Goal: Task Accomplishment & Management: Use online tool/utility

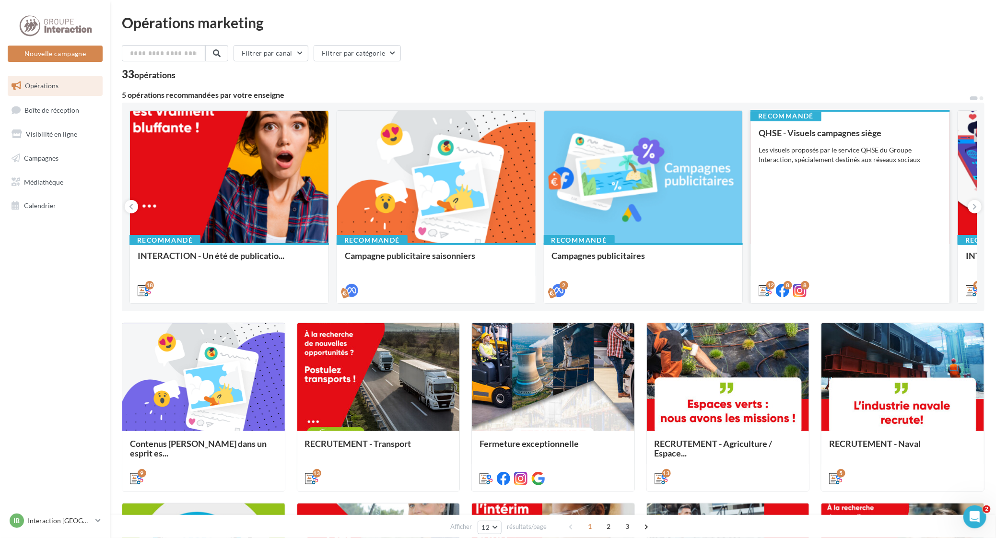
click at [850, 180] on div "QHSE - Visuels campagnes siège Les visuels proposés par le service QHSE du Grou…" at bounding box center [850, 211] width 183 height 166
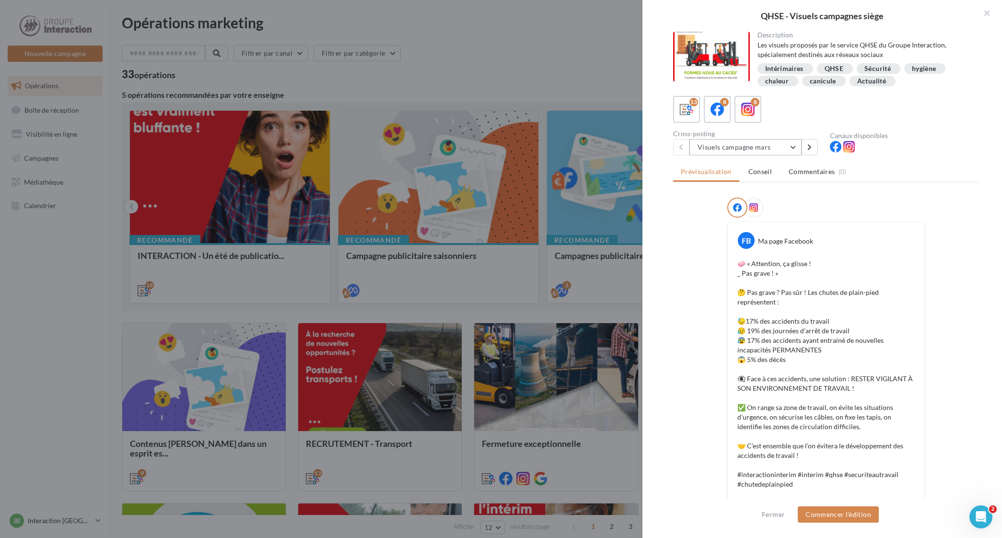
click at [799, 145] on button "Visuels campagne mars" at bounding box center [746, 147] width 112 height 16
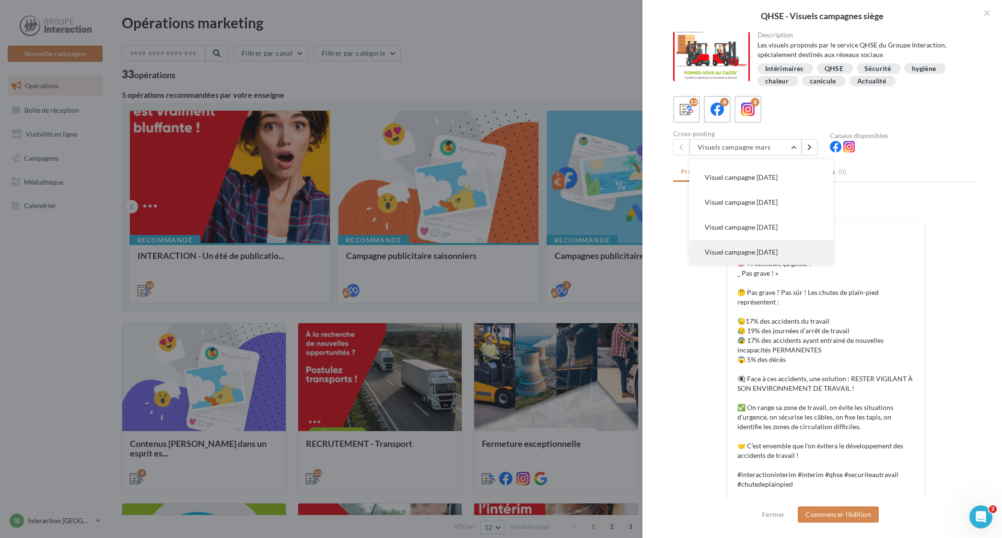
click at [758, 252] on span "Visuel campagne [DATE]" at bounding box center [741, 252] width 73 height 8
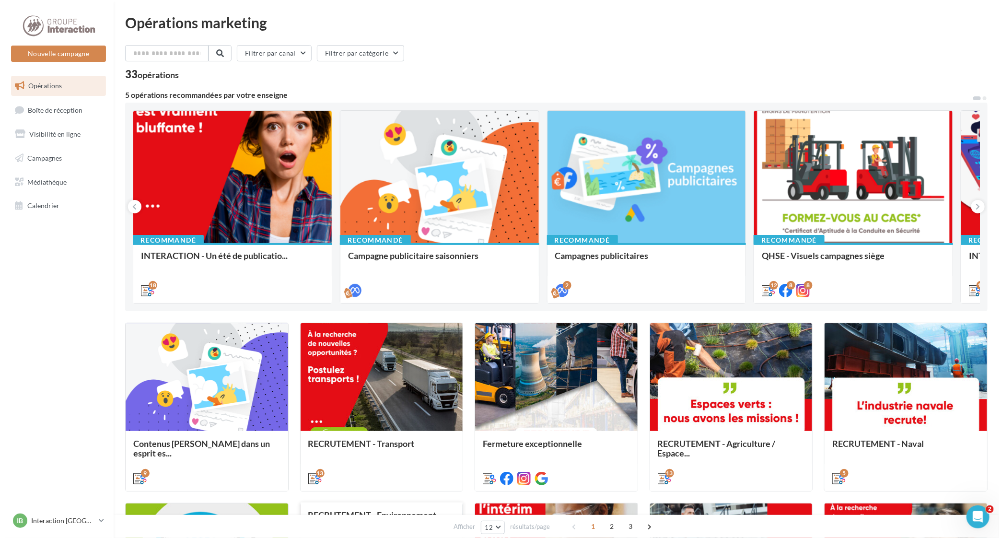
scroll to position [240, 0]
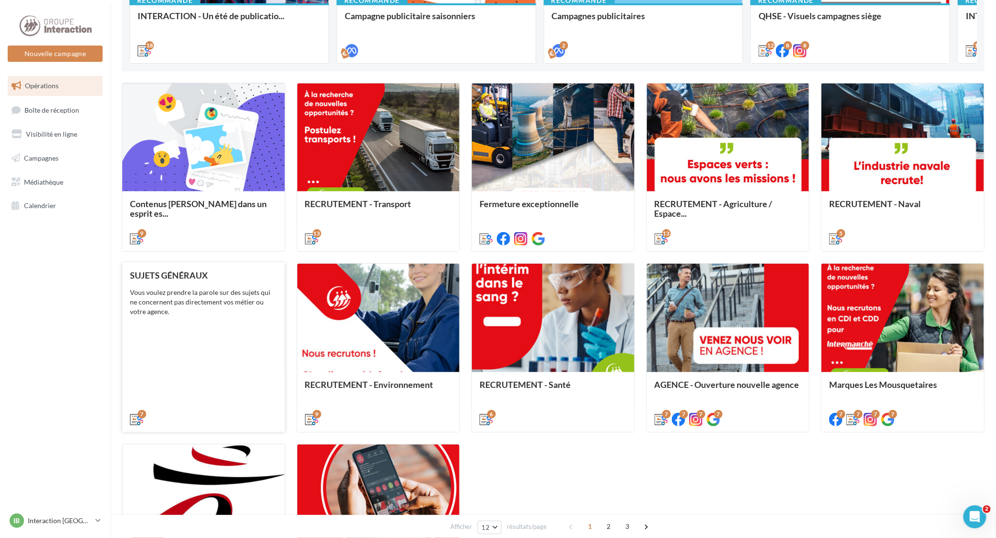
click at [166, 305] on div "Vous voulez prendre la parole sur des sujets qui ne concernent pas directement …" at bounding box center [203, 302] width 147 height 29
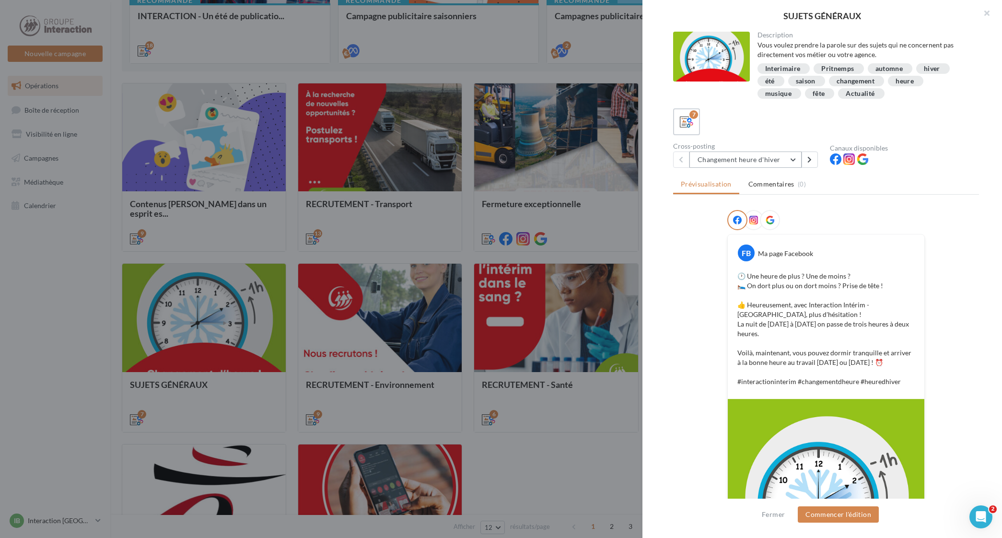
click at [792, 161] on button "Changement heure d'hiver" at bounding box center [746, 160] width 112 height 16
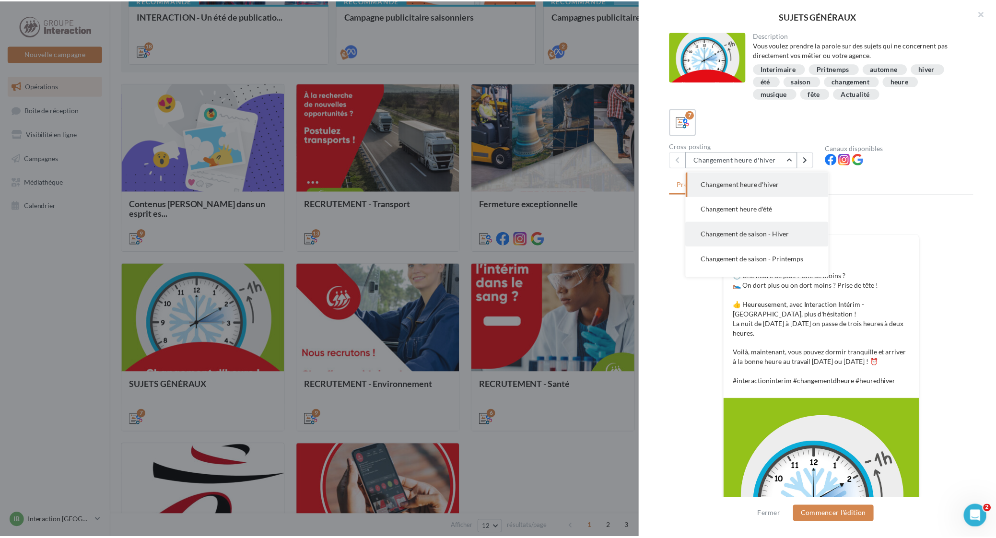
scroll to position [69, 0]
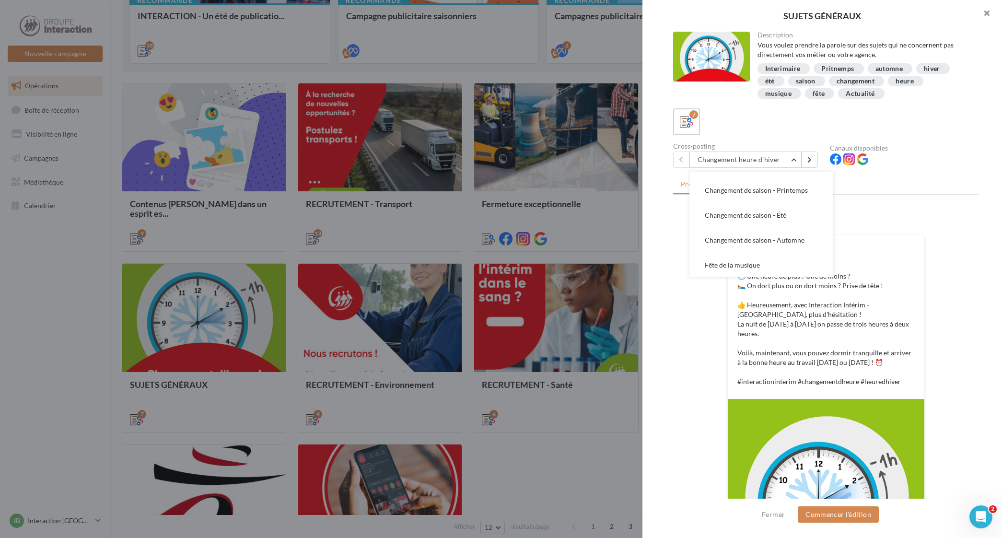
click at [988, 13] on button "button" at bounding box center [983, 14] width 38 height 29
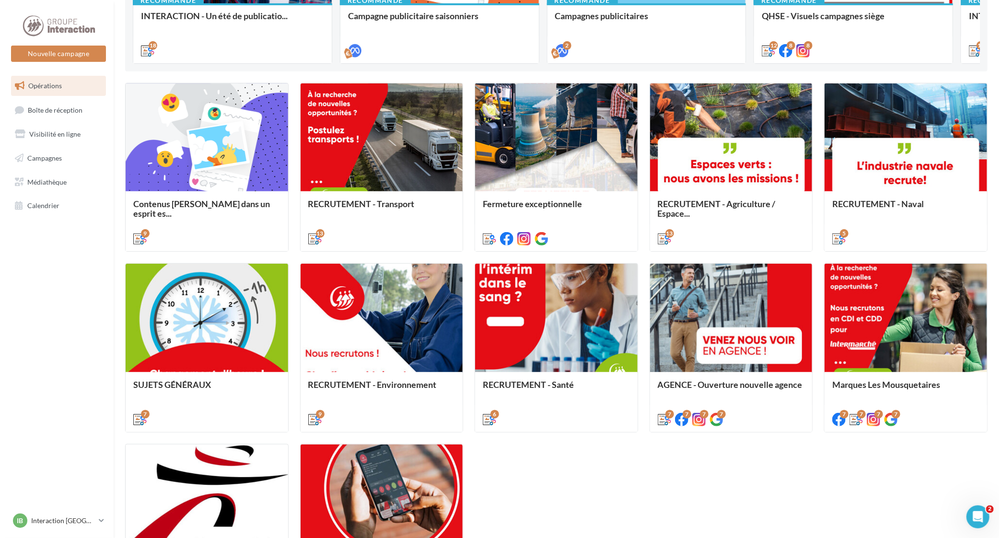
scroll to position [394, 0]
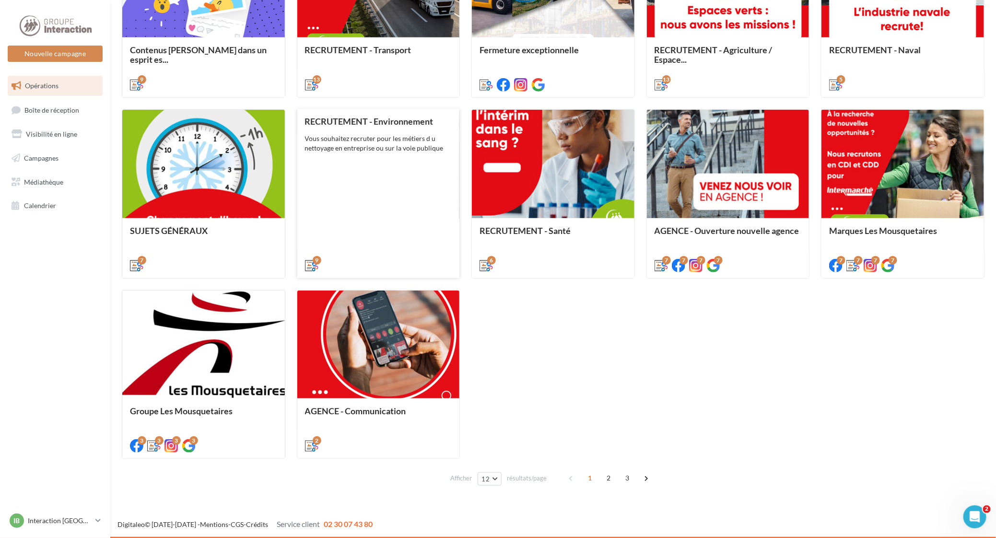
click at [400, 189] on div "RECRUTEMENT - Environnement Vous souhaitez recruter pour les métiers d u nettoy…" at bounding box center [378, 193] width 147 height 153
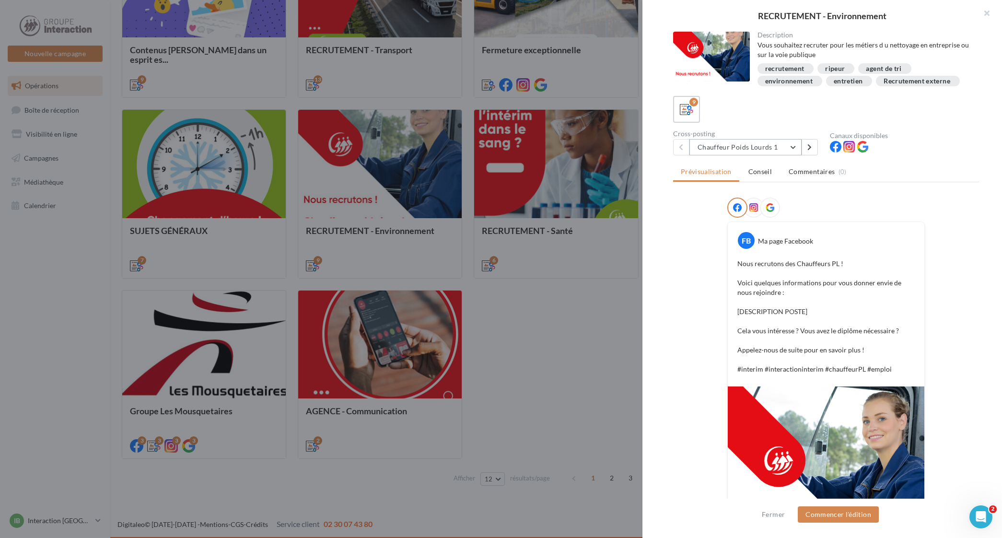
click at [762, 148] on button "Chauffeur Poids Lourds 1" at bounding box center [746, 147] width 112 height 16
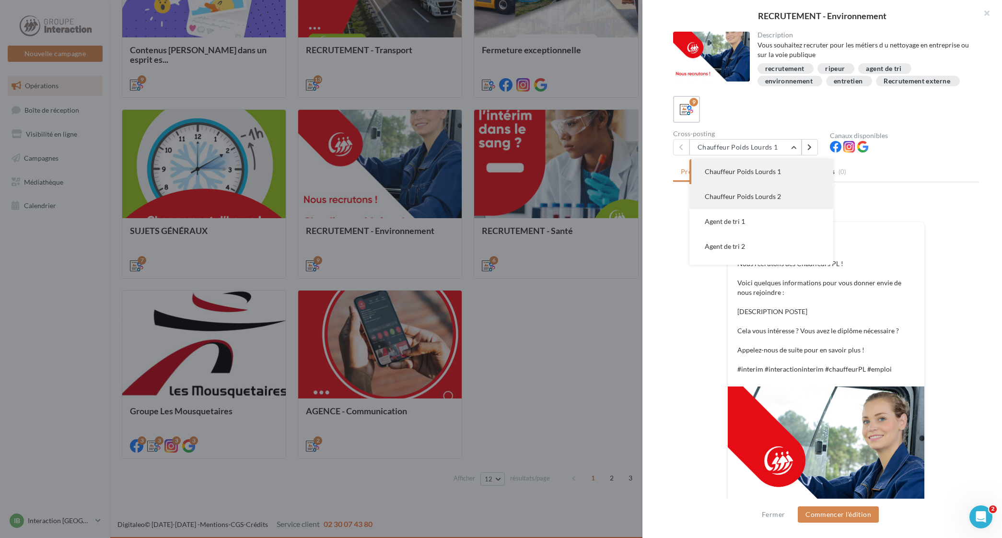
click at [756, 192] on span "Chauffeur Poids Lourds 2" at bounding box center [743, 196] width 76 height 8
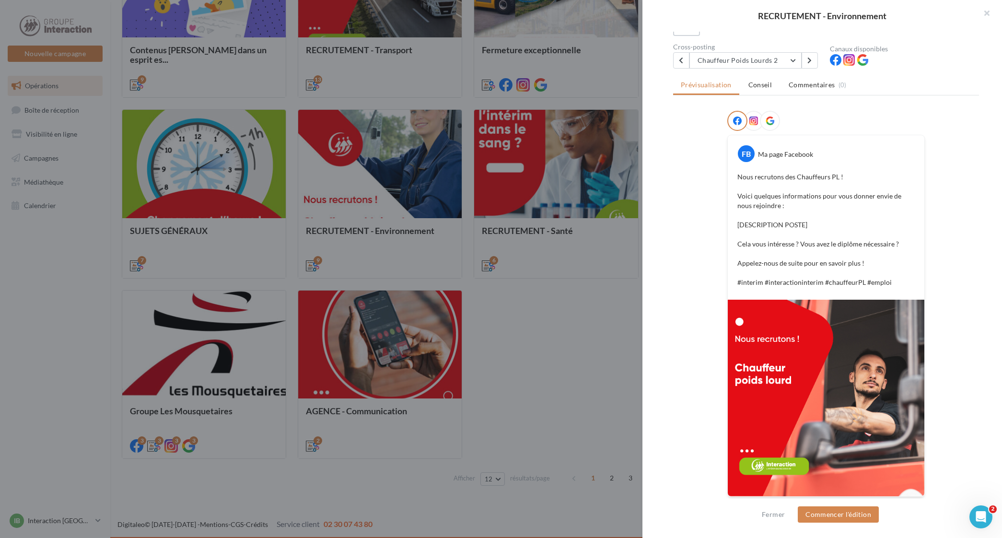
scroll to position [0, 0]
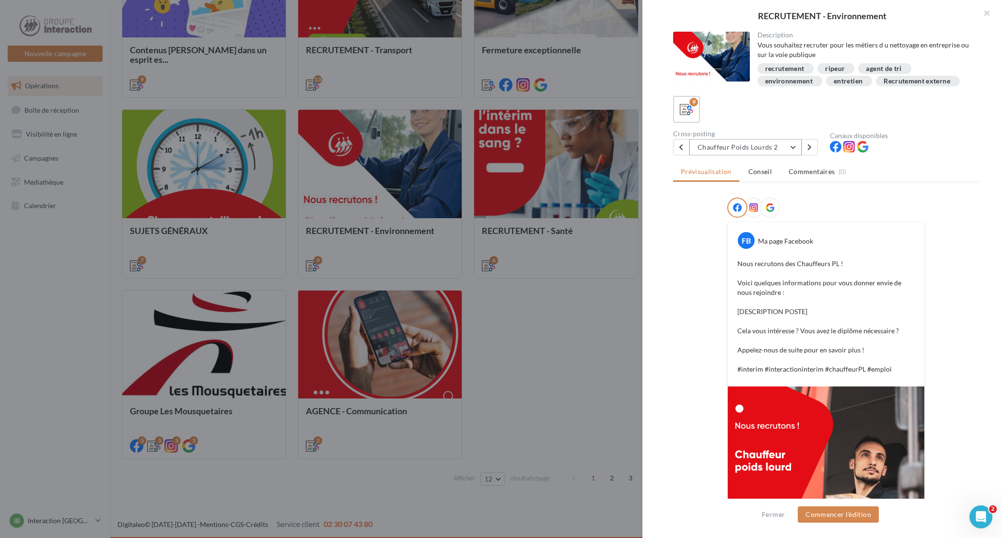
click at [762, 153] on button "Chauffeur Poids Lourds 2" at bounding box center [746, 147] width 112 height 16
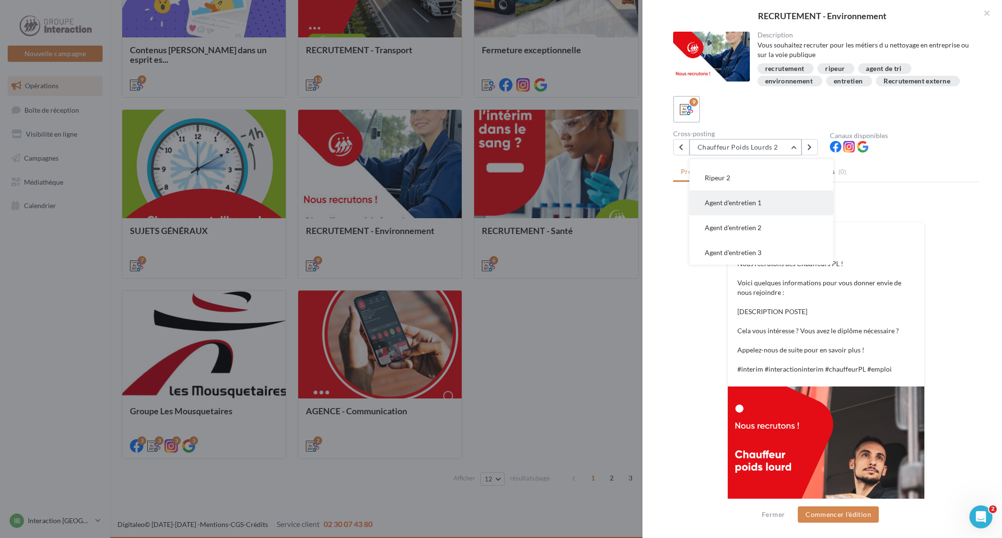
scroll to position [59, 0]
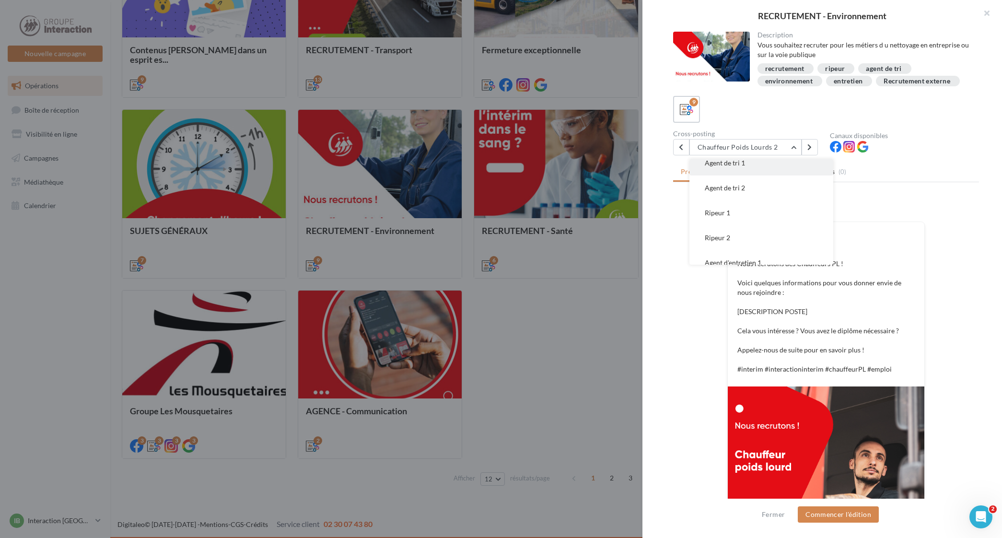
click at [734, 168] on button "Agent de tri 1" at bounding box center [762, 163] width 144 height 25
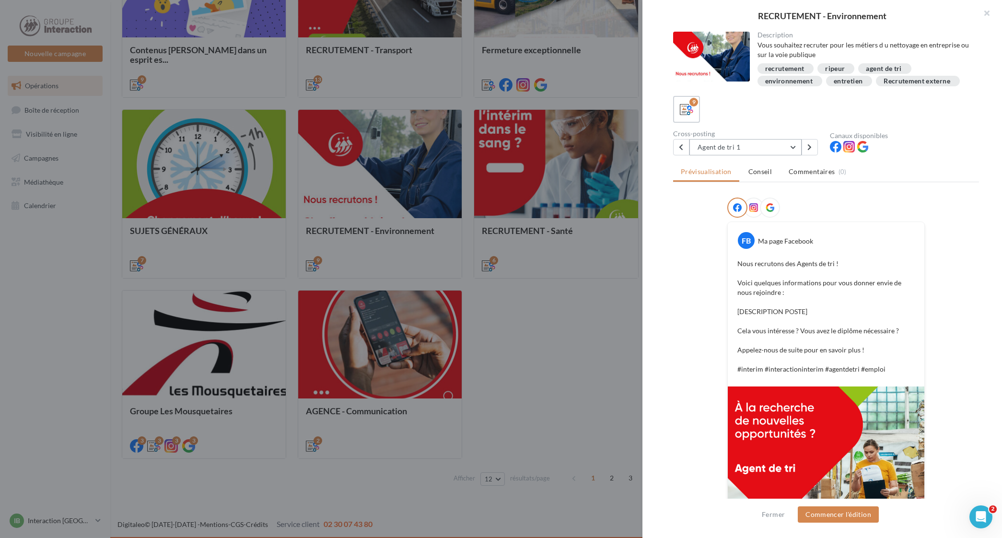
click at [760, 153] on button "Agent de tri 1" at bounding box center [746, 147] width 112 height 16
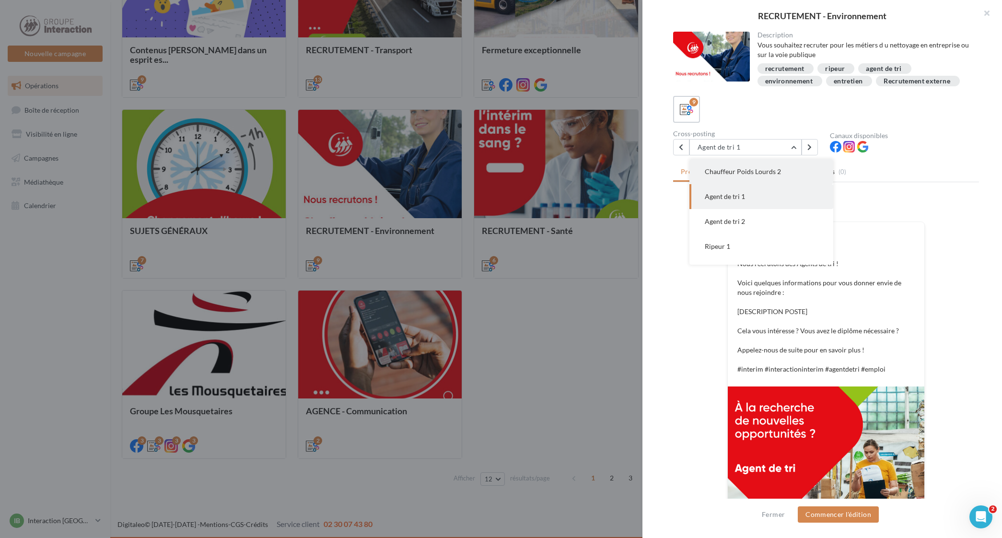
click at [745, 176] on button "Chauffeur Poids Lourds 2" at bounding box center [762, 171] width 144 height 25
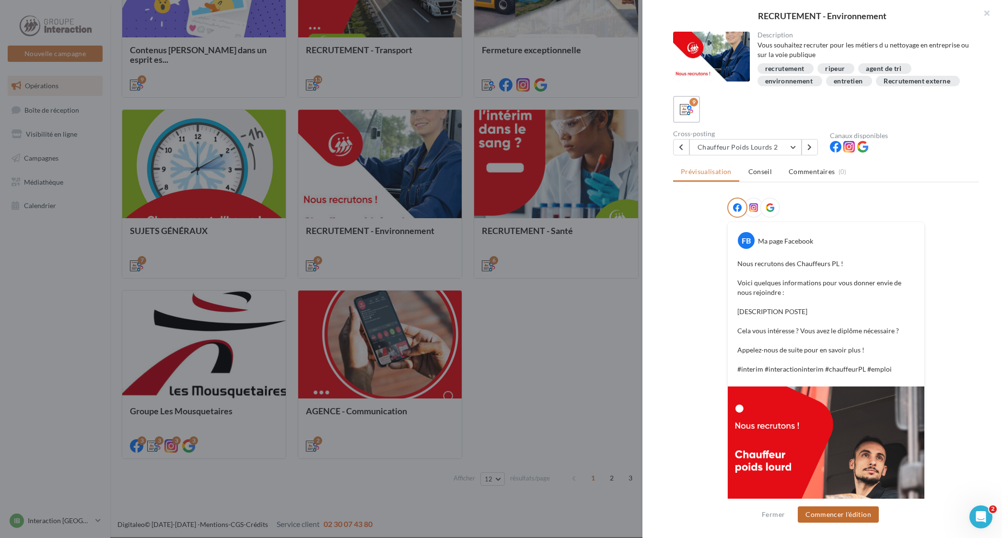
click at [831, 514] on button "Commencer l'édition" at bounding box center [838, 514] width 81 height 16
